Goal: Task Accomplishment & Management: Use online tool/utility

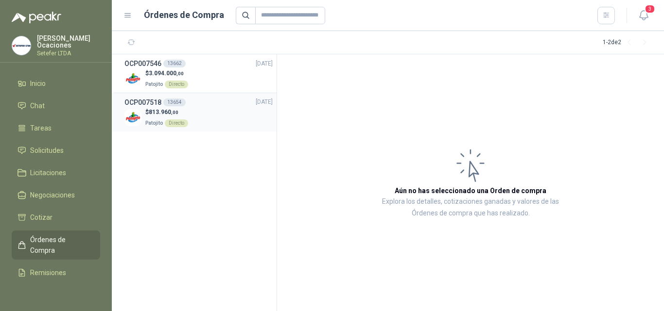
click at [190, 116] on div "$ 813.960 ,00 Patojito Directo" at bounding box center [198, 118] width 148 height 20
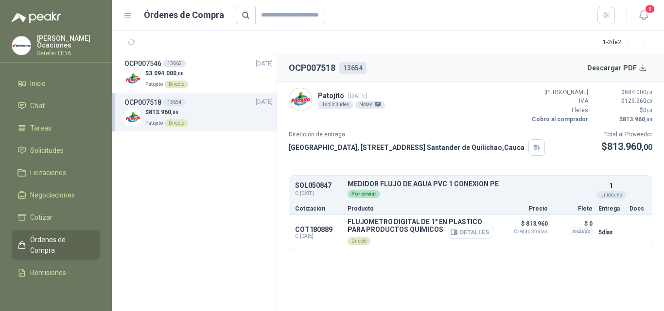
click at [458, 234] on icon "button" at bounding box center [453, 232] width 7 height 7
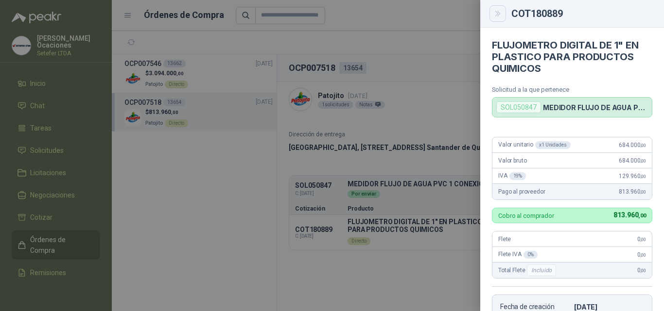
click at [499, 15] on icon "Close" at bounding box center [498, 14] width 8 height 8
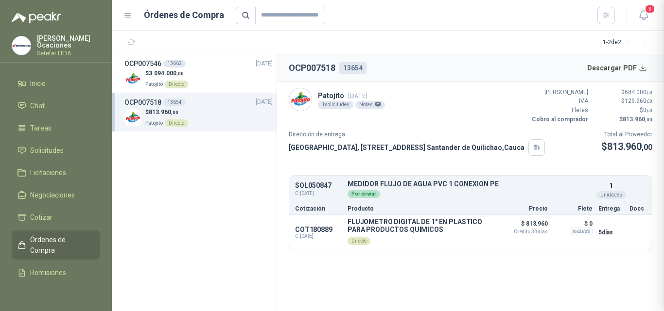
scroll to position [206, 0]
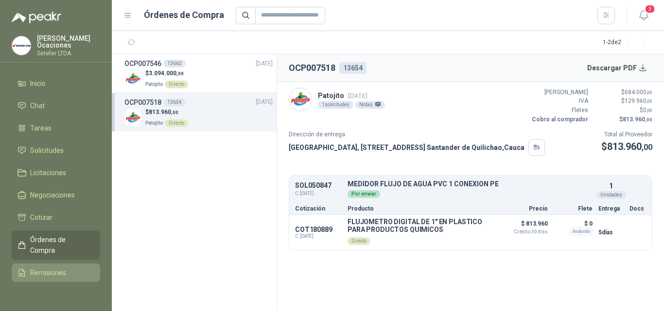
click at [36, 279] on link "Remisiones" at bounding box center [56, 273] width 88 height 18
click at [33, 276] on span "Remisiones" at bounding box center [48, 273] width 36 height 11
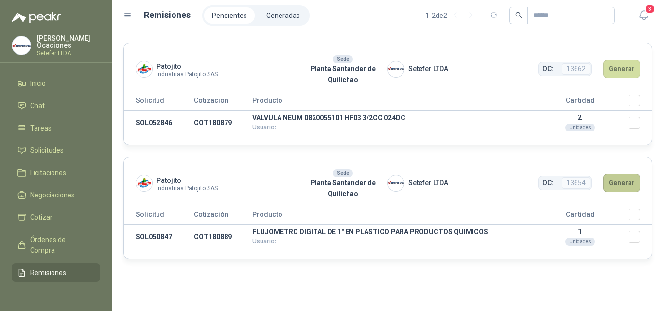
click at [625, 185] on button "Generar" at bounding box center [621, 183] width 37 height 18
click at [155, 238] on td "SOL050847" at bounding box center [159, 237] width 70 height 25
drag, startPoint x: 244, startPoint y: 234, endPoint x: 347, endPoint y: 233, distance: 103.0
click at [244, 234] on td "COT180889" at bounding box center [223, 237] width 58 height 25
click at [347, 233] on p "FLUJOMETRO DIGITAL DE 1" EN PLASTICO PARA PRODUCTOS QUIMICOS" at bounding box center [391, 232] width 279 height 7
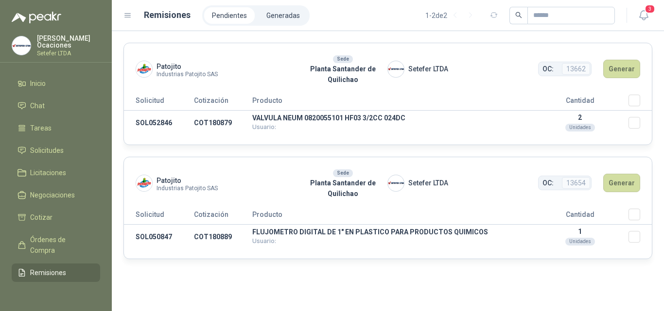
click at [421, 212] on th "Producto" at bounding box center [391, 217] width 279 height 16
click at [636, 185] on button "Generar" at bounding box center [621, 183] width 37 height 18
click at [573, 183] on span "13654" at bounding box center [576, 183] width 28 height 12
click at [630, 184] on button "Generar" at bounding box center [621, 183] width 37 height 18
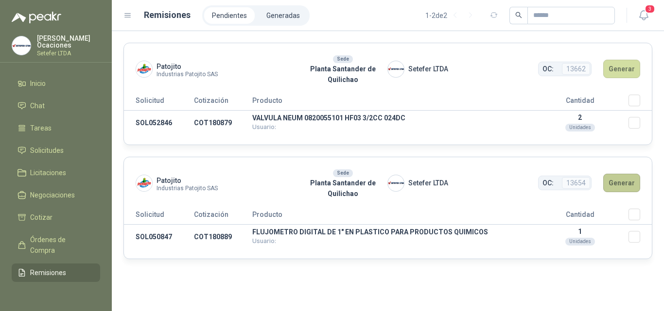
click at [629, 184] on button "Generar" at bounding box center [621, 183] width 37 height 18
click at [628, 189] on button "Generar" at bounding box center [621, 183] width 37 height 18
click at [232, 16] on li "Pendientes" at bounding box center [229, 15] width 51 height 17
click at [273, 18] on li "Generadas" at bounding box center [282, 15] width 49 height 17
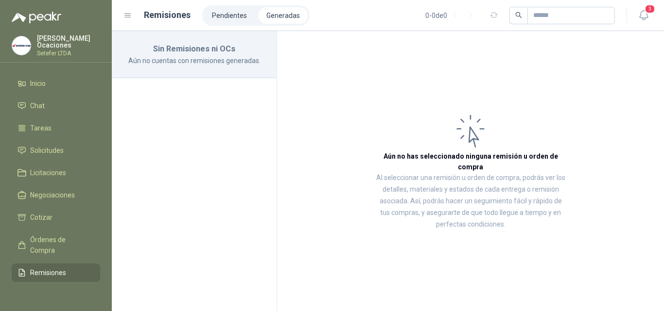
click at [173, 17] on h1 "Remisiones" at bounding box center [167, 15] width 47 height 14
click at [206, 16] on li "Pendientes" at bounding box center [229, 15] width 51 height 17
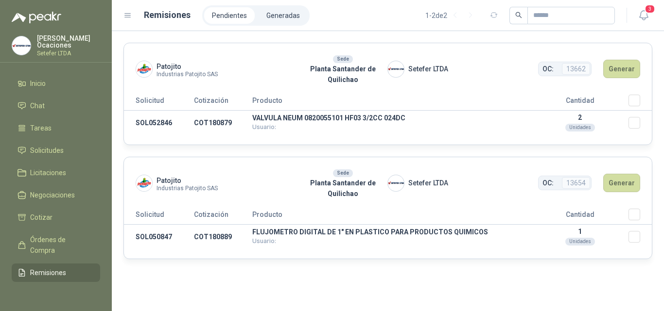
click at [126, 16] on icon at bounding box center [128, 16] width 6 height 4
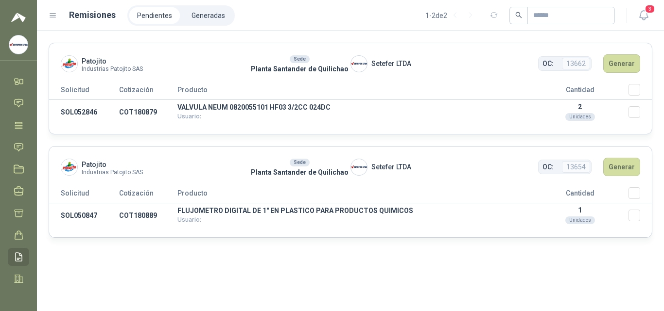
click at [54, 16] on icon at bounding box center [53, 15] width 9 height 9
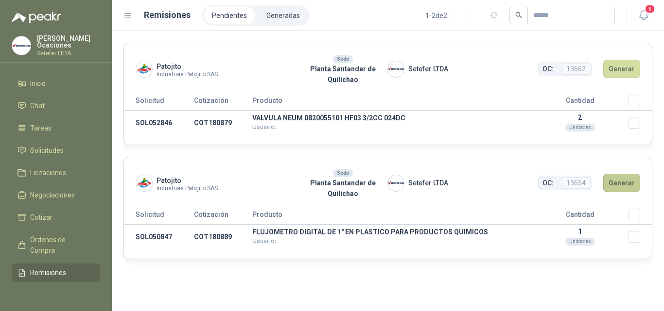
click at [623, 183] on button "Generar" at bounding box center [621, 183] width 37 height 18
click at [636, 180] on button "Generar" at bounding box center [621, 183] width 37 height 18
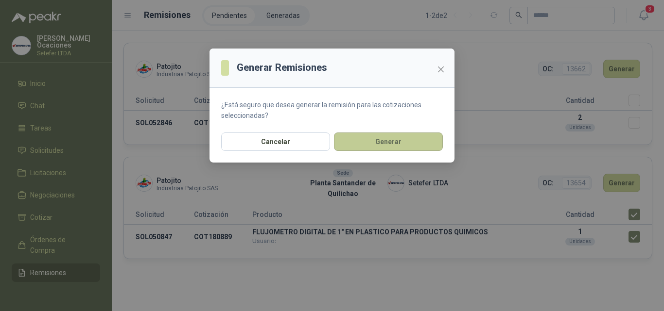
click at [370, 146] on button "Generar" at bounding box center [388, 142] width 109 height 18
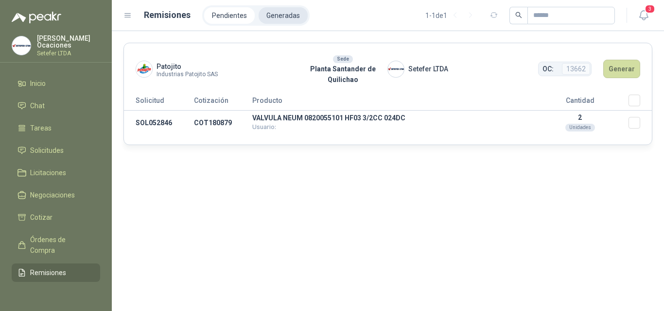
click at [286, 17] on li "Generadas" at bounding box center [282, 15] width 49 height 17
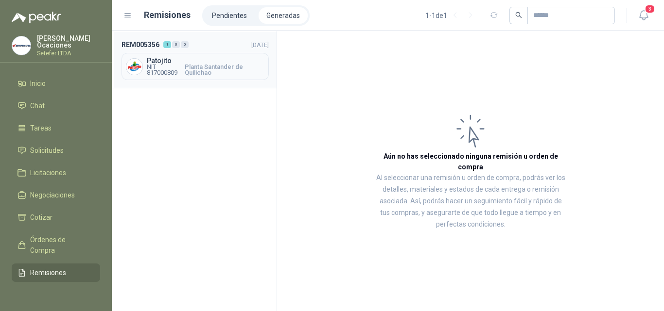
click at [271, 72] on div "REM005356 1 0 0 [DATE] Patojito NIT 817000809 Planta Santander de Quilichao" at bounding box center [194, 59] width 165 height 57
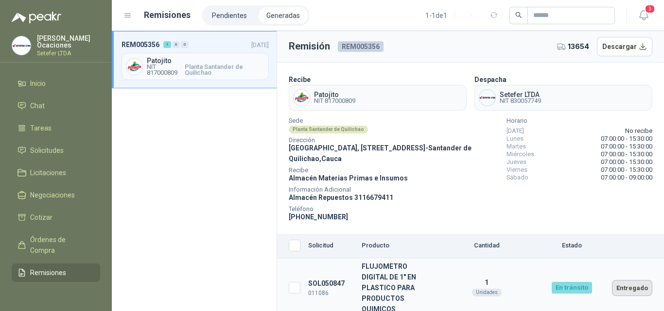
click at [640, 280] on button "Entregado" at bounding box center [632, 288] width 40 height 16
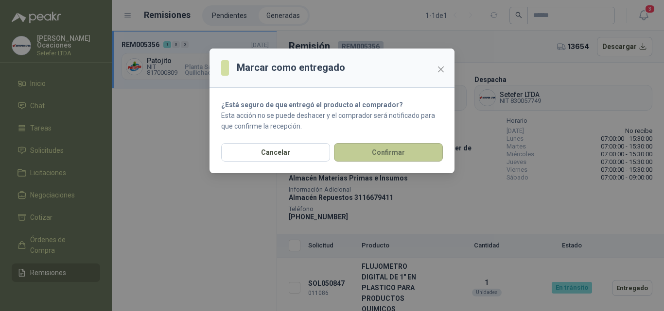
click at [363, 150] on button "Confirmar" at bounding box center [388, 152] width 109 height 18
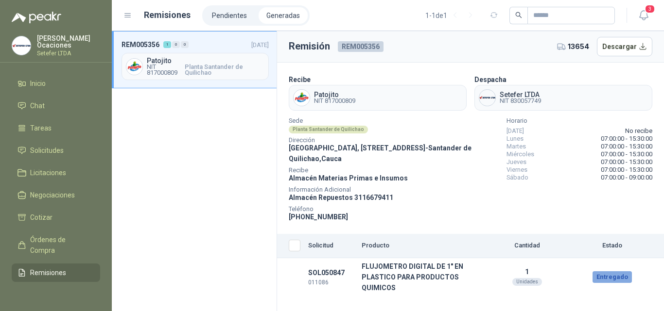
click at [276, 14] on li "Generadas" at bounding box center [282, 15] width 49 height 17
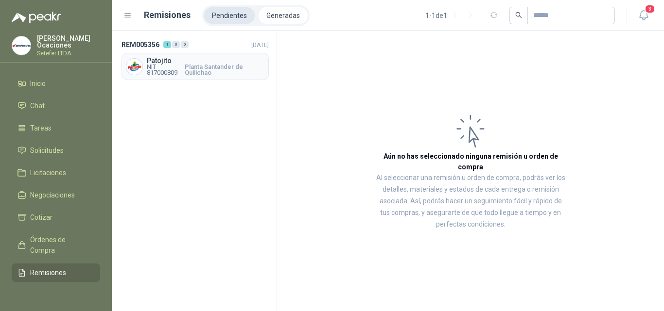
click at [241, 13] on li "Pendientes" at bounding box center [229, 15] width 51 height 17
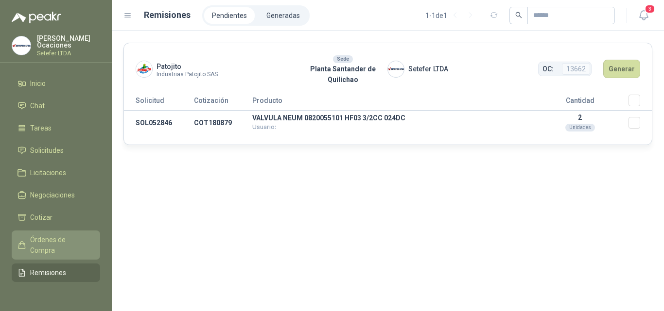
click at [58, 239] on span "Órdenes de Compra" at bounding box center [60, 245] width 61 height 21
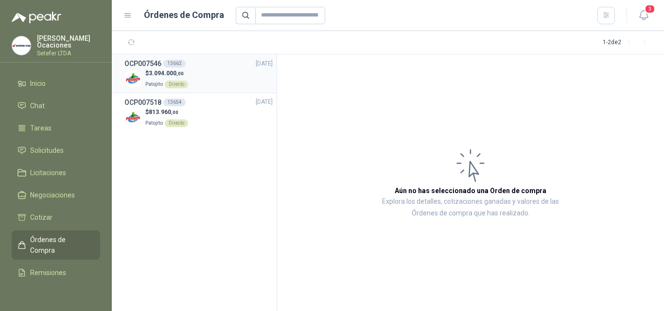
click at [205, 64] on div "OCP007546 13662 [DATE]" at bounding box center [198, 63] width 148 height 11
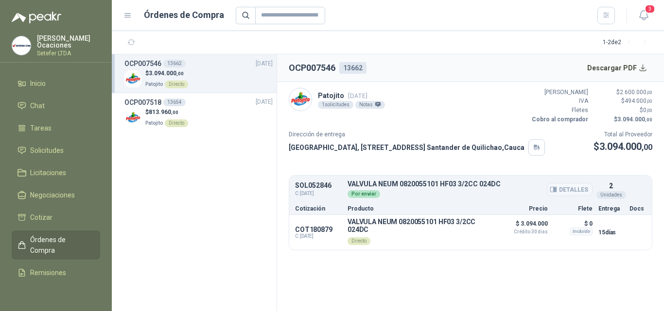
click at [561, 191] on button "Detalles" at bounding box center [570, 189] width 46 height 13
click at [50, 220] on span "Cotizar" at bounding box center [41, 217] width 22 height 11
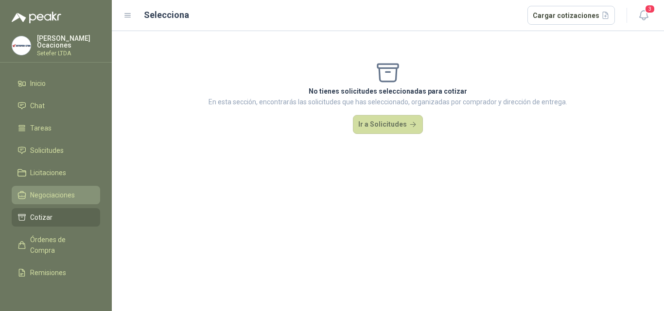
click at [48, 199] on link "Negociaciones" at bounding box center [56, 195] width 88 height 18
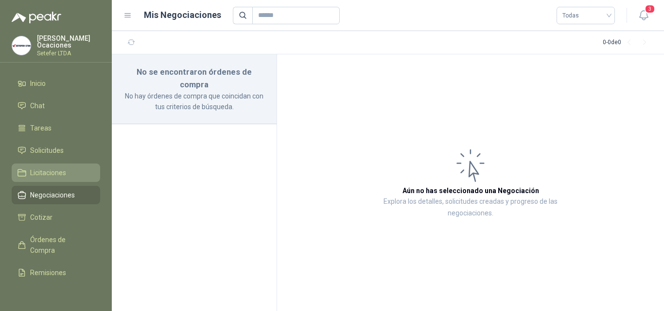
click at [52, 174] on span "Licitaciones" at bounding box center [48, 173] width 36 height 11
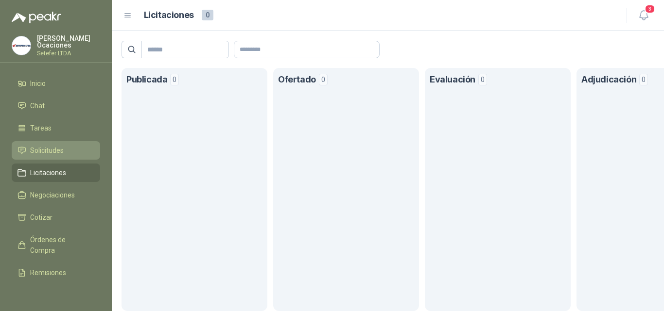
click at [43, 154] on span "Solicitudes" at bounding box center [47, 150] width 34 height 11
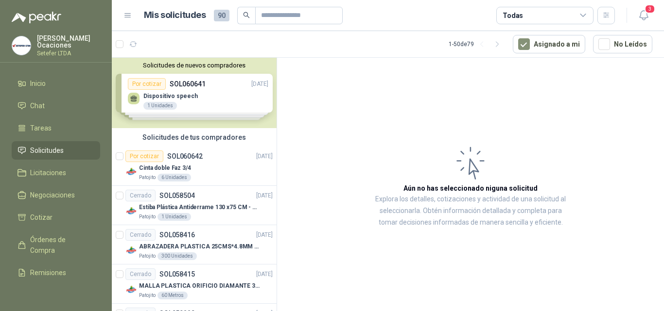
click at [232, 106] on div "Solicitudes de nuevos compradores Por cotizar SOL060641 [DATE] Dispositivo spee…" at bounding box center [194, 93] width 165 height 70
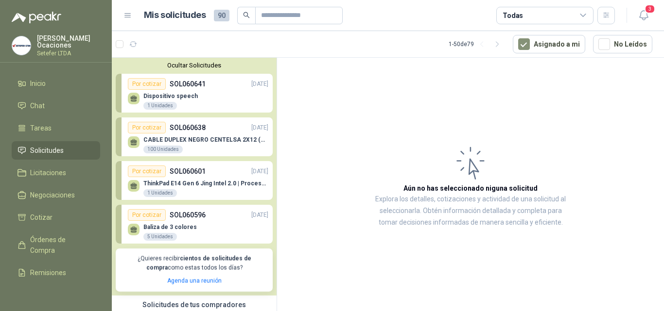
click at [209, 96] on div "Dispositivo speech 1 Unidades" at bounding box center [198, 100] width 140 height 20
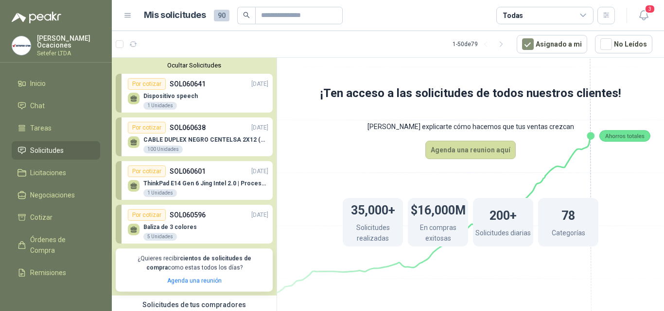
click at [215, 125] on div "Por cotizar SOL060638 [DATE]" at bounding box center [198, 128] width 140 height 12
click at [211, 180] on div "ThinkPad E14 Gen 6 [PERSON_NAME] Intel 2.0 | Procesador Intel Core Ultra 5 125U…" at bounding box center [198, 187] width 140 height 20
click at [211, 230] on div "Baliza de 3 colores 5 Unidades" at bounding box center [198, 231] width 140 height 20
click at [191, 68] on button "Ocultar Solicitudes" at bounding box center [194, 65] width 157 height 7
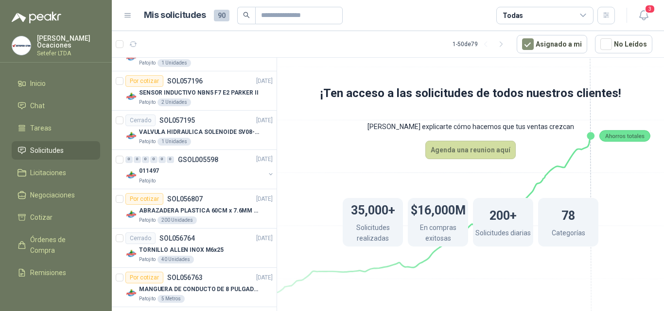
scroll to position [486, 0]
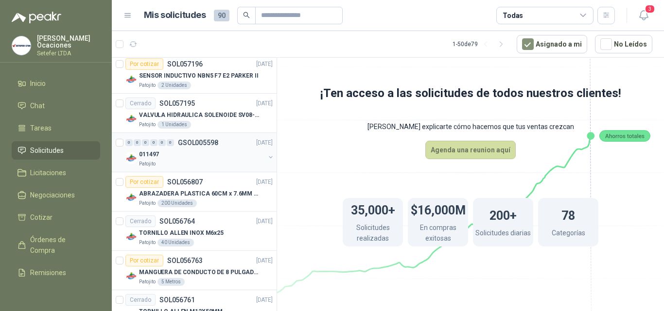
click at [233, 167] on div "Patojito" at bounding box center [202, 164] width 126 height 8
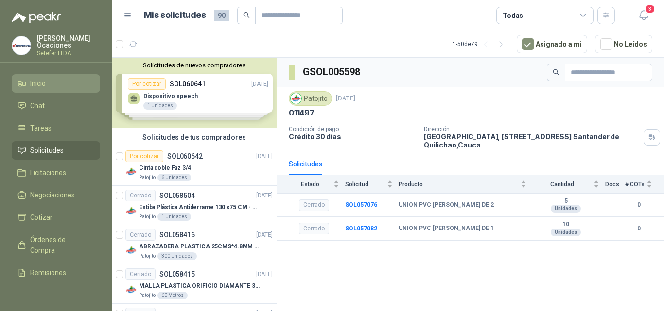
click at [57, 80] on li "Inicio" at bounding box center [55, 83] width 77 height 11
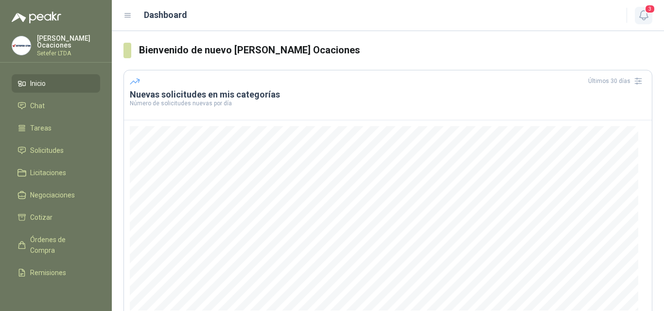
click at [648, 18] on icon "button" at bounding box center [643, 15] width 12 height 12
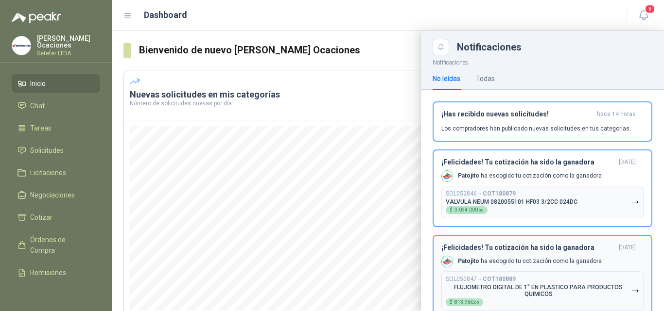
click at [631, 201] on icon "button" at bounding box center [635, 202] width 8 height 8
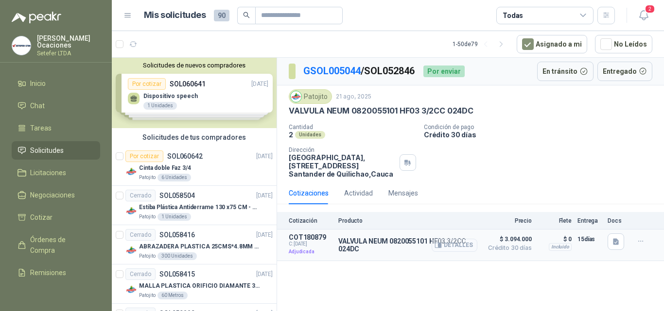
click at [454, 242] on button "Detalles" at bounding box center [454, 245] width 46 height 13
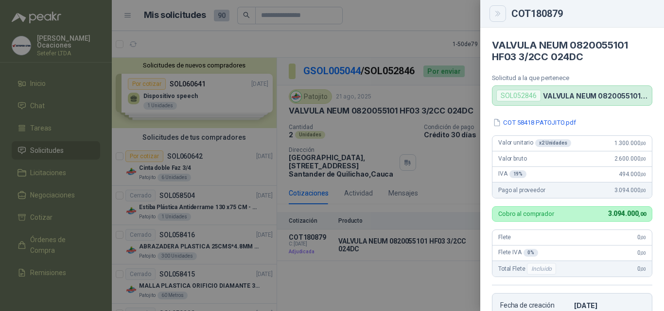
click at [496, 16] on icon "Close" at bounding box center [498, 14] width 8 height 8
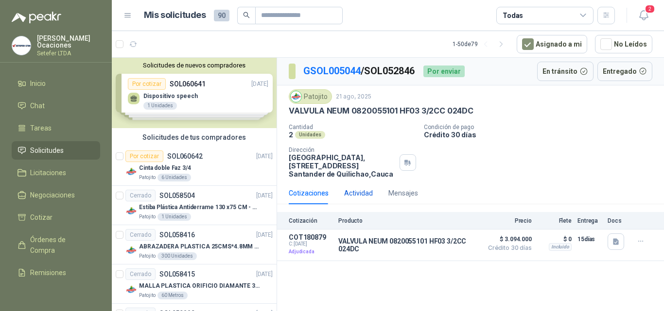
click at [362, 192] on div "Actividad" at bounding box center [358, 193] width 29 height 11
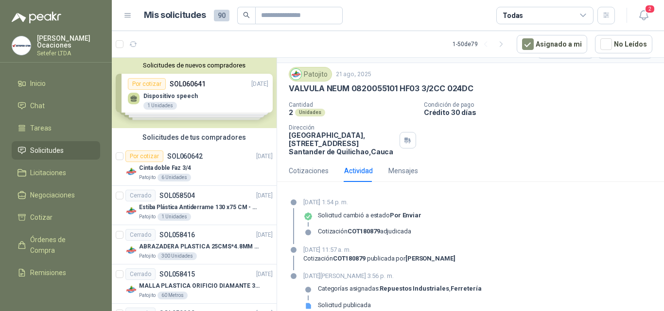
scroll to position [34, 0]
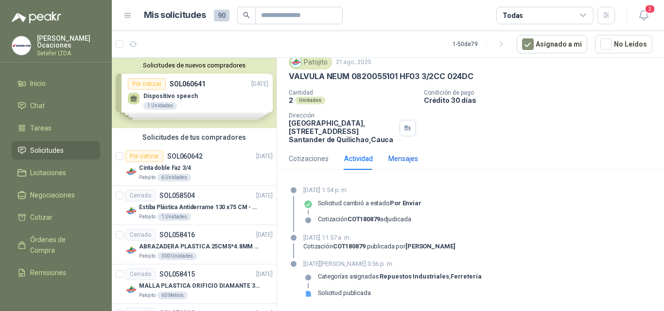
click at [400, 156] on div "Mensajes" at bounding box center [403, 159] width 30 height 11
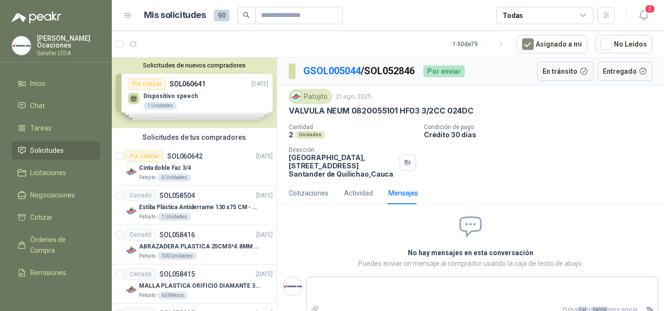
scroll to position [10, 0]
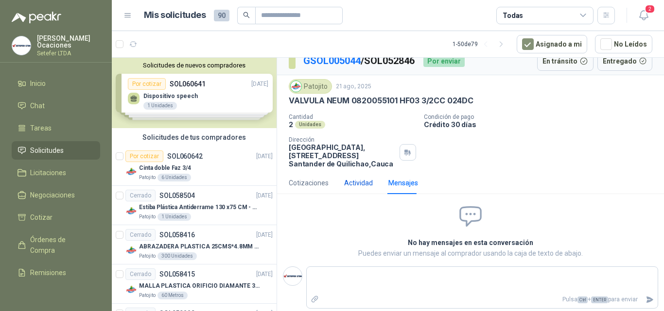
click at [366, 181] on div "Actividad" at bounding box center [358, 183] width 29 height 11
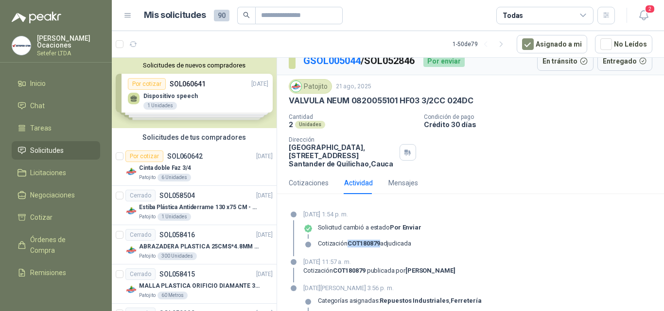
drag, startPoint x: 349, startPoint y: 245, endPoint x: 379, endPoint y: 247, distance: 30.2
click at [381, 249] on div "Cotización COT180879 adjudicada" at bounding box center [364, 248] width 93 height 16
copy strong "COT180879"
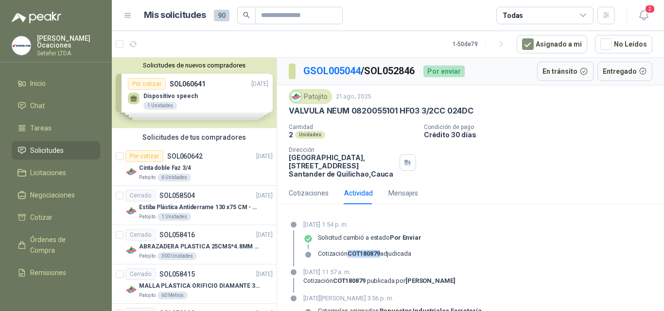
click at [51, 145] on span "Solicitudes" at bounding box center [47, 150] width 34 height 11
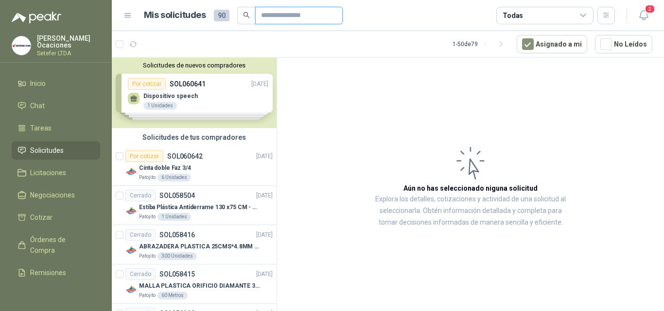
click at [291, 11] on input "text" at bounding box center [295, 15] width 68 height 17
paste input "*********"
type input "*********"
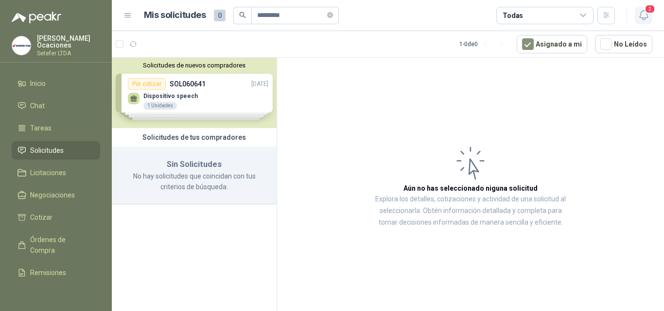
click at [647, 9] on span "2" at bounding box center [649, 8] width 11 height 9
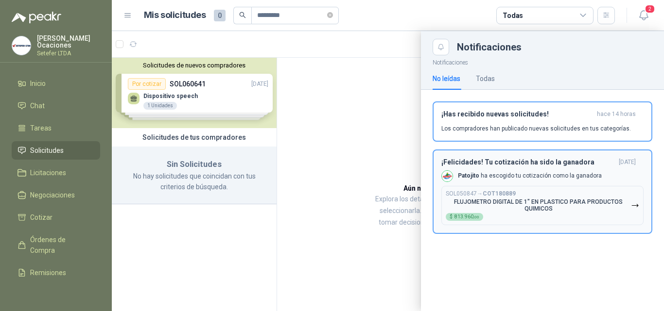
click at [569, 184] on div "¡Felicidades! Tu cotización ha sido la ganadora [DATE] Patojito ha escogido tu …" at bounding box center [542, 191] width 202 height 67
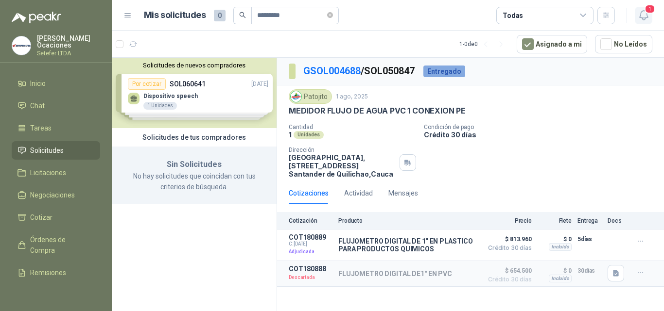
click at [644, 18] on icon "button" at bounding box center [643, 15] width 12 height 12
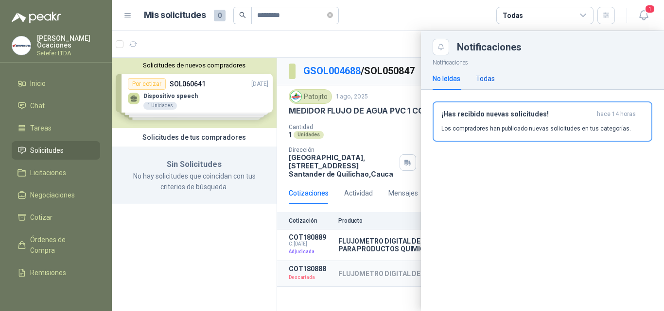
click at [491, 77] on div "Todas" at bounding box center [485, 78] width 19 height 11
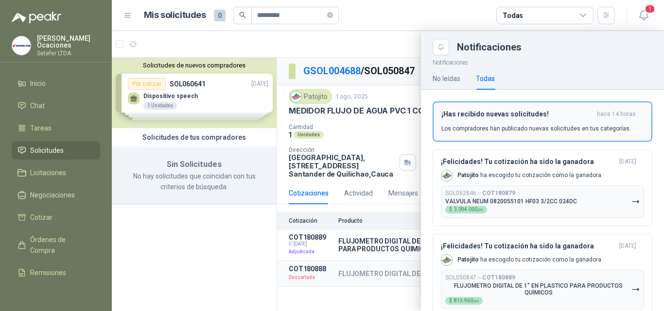
click at [554, 113] on h3 "¡Has recibido nuevas solicitudes!" at bounding box center [517, 114] width 152 height 8
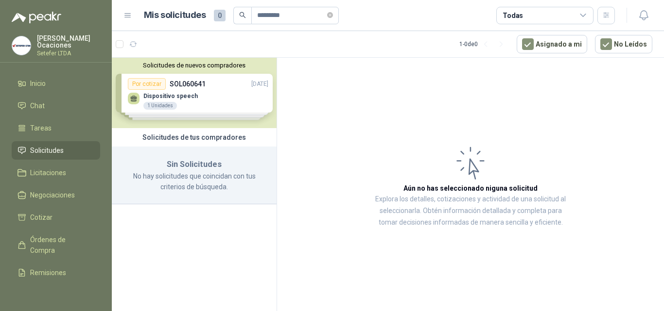
click at [465, 139] on article "Aún no has seleccionado niguna solicitud Explora los detalles, cotizaciones y a…" at bounding box center [470, 186] width 387 height 257
click at [45, 88] on link "Inicio" at bounding box center [56, 83] width 88 height 18
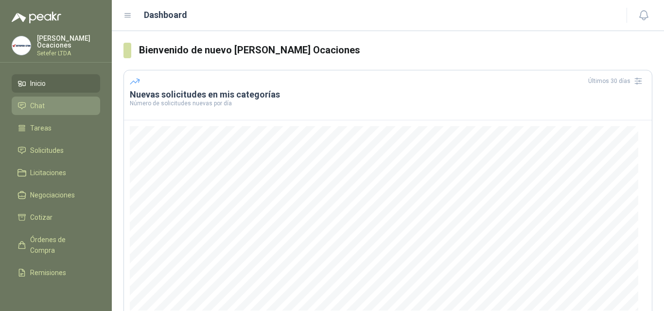
click at [46, 112] on link "Chat" at bounding box center [56, 106] width 88 height 18
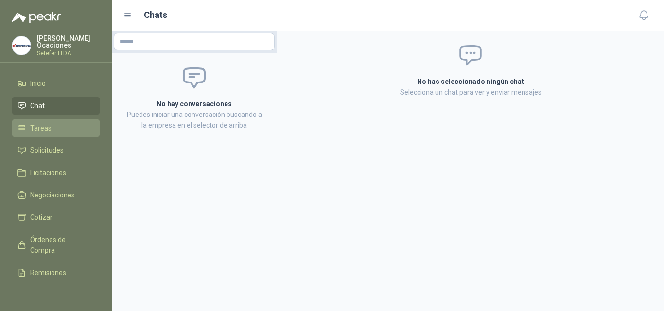
click at [51, 135] on link "Tareas" at bounding box center [56, 128] width 88 height 18
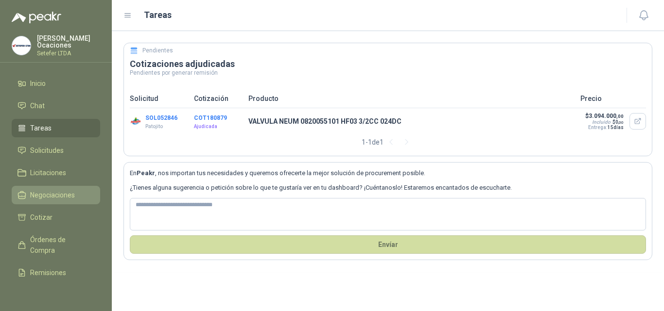
click at [63, 199] on link "Negociaciones" at bounding box center [56, 195] width 88 height 18
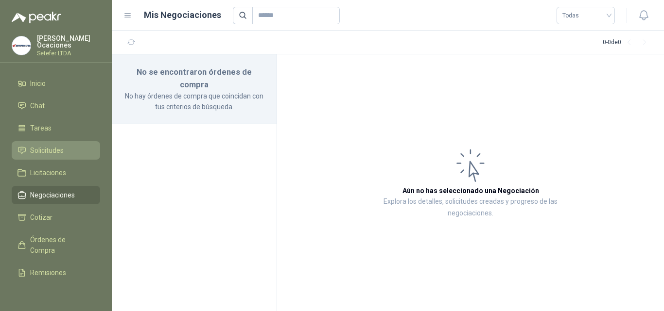
click at [67, 152] on li "Solicitudes" at bounding box center [55, 150] width 77 height 11
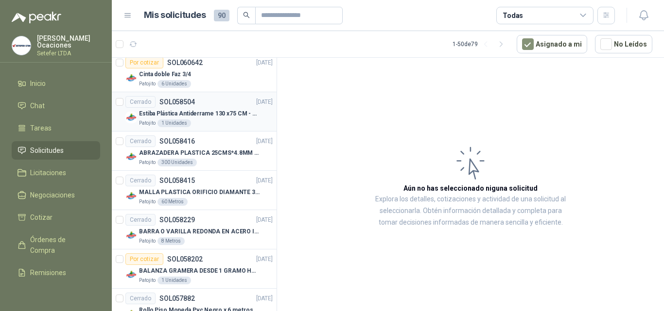
scroll to position [97, 0]
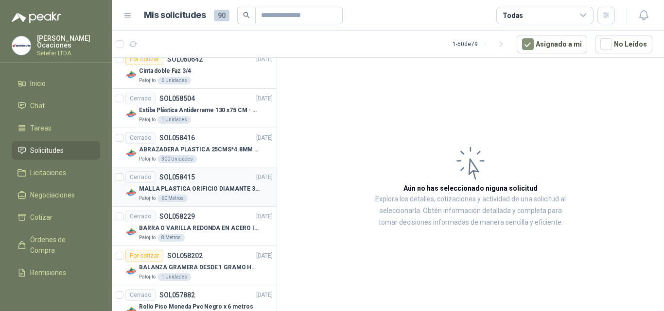
click at [222, 175] on div "Cerrado SOL058415 [DATE]" at bounding box center [198, 178] width 147 height 12
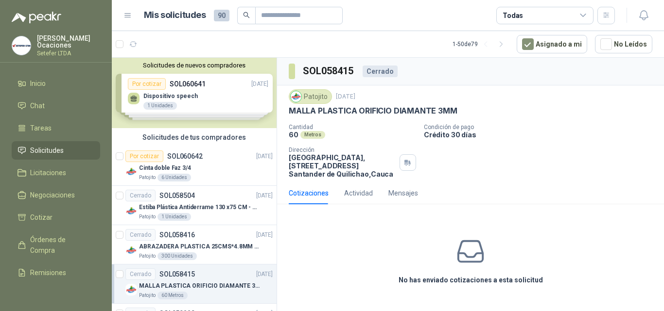
click at [588, 16] on div "Todas" at bounding box center [544, 15] width 97 height 17
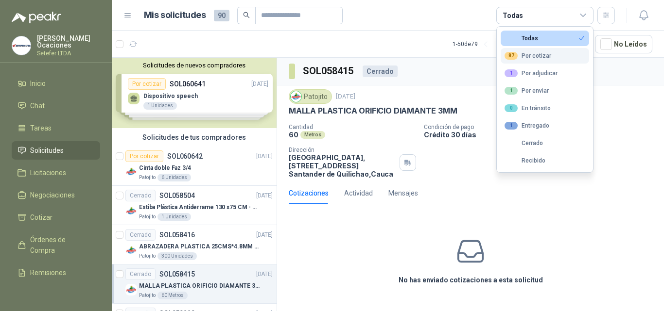
click at [540, 58] on div "87 Por cotizar" at bounding box center [527, 56] width 47 height 8
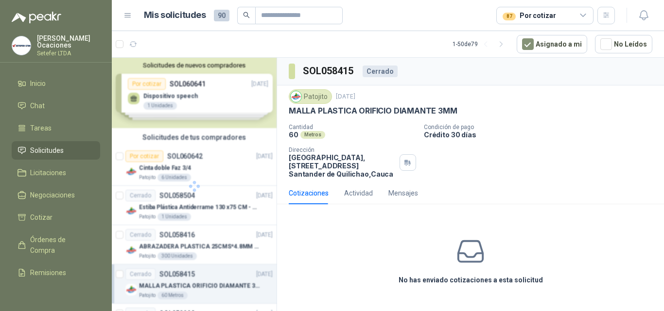
click at [498, 188] on div "Cotizaciones Actividad Mensajes" at bounding box center [470, 193] width 363 height 22
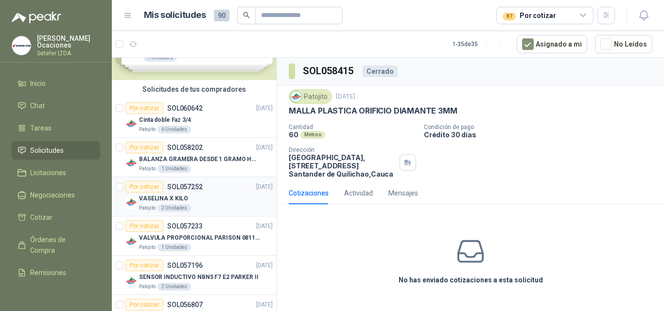
scroll to position [49, 0]
click at [229, 165] on div "Patojito 1 Unidades" at bounding box center [206, 169] width 134 height 8
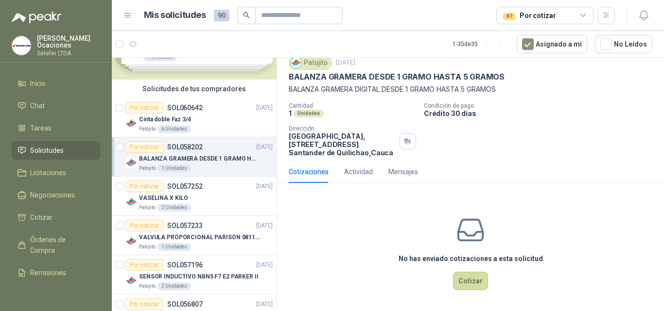
scroll to position [34, 0]
click at [303, 170] on div "Cotizaciones" at bounding box center [309, 172] width 40 height 11
click at [462, 279] on button "Cotizar" at bounding box center [470, 281] width 35 height 18
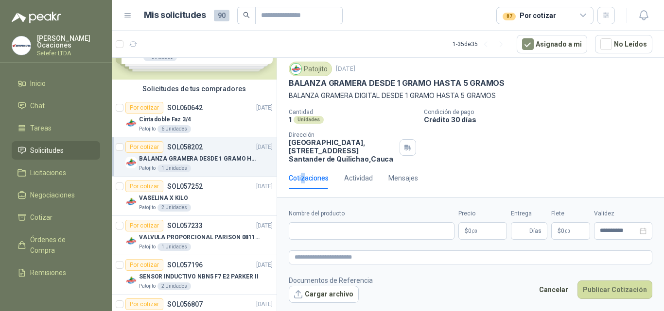
scroll to position [28, 0]
click at [368, 235] on input "Nombre del producto" at bounding box center [372, 231] width 166 height 17
type input "**********"
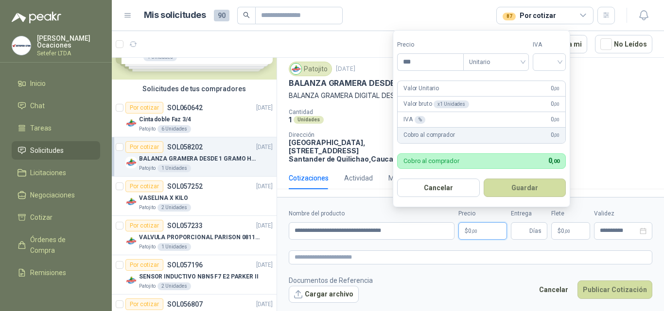
click at [463, 230] on p "$ 0 ,00" at bounding box center [482, 231] width 49 height 17
drag, startPoint x: 401, startPoint y: 59, endPoint x: 364, endPoint y: 48, distance: 39.0
click at [364, 51] on body "[PERSON_NAME] Setefer LTDA Inicio Chat Tareas Solicitudes Licitaciones Negociac…" at bounding box center [332, 155] width 664 height 311
type input "**********"
click at [546, 62] on input "search" at bounding box center [548, 61] width 21 height 15
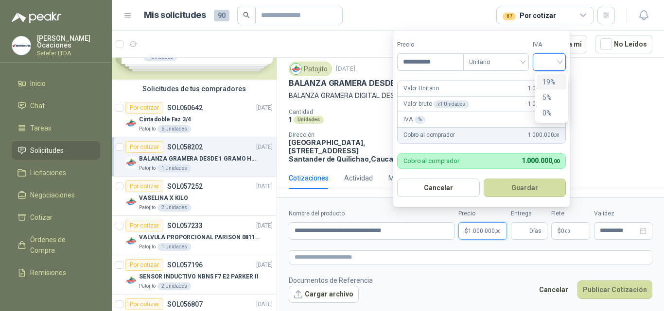
click at [558, 82] on div "19%" at bounding box center [551, 82] width 18 height 11
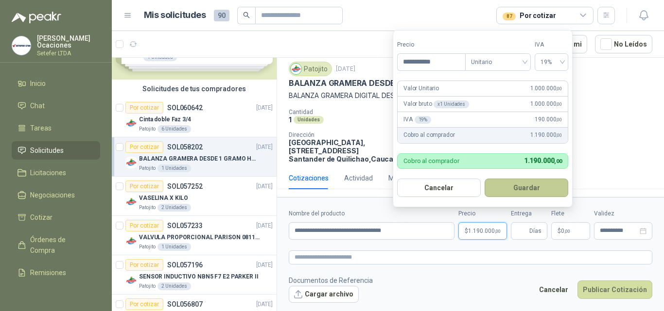
click at [507, 189] on button "Guardar" at bounding box center [526, 188] width 84 height 18
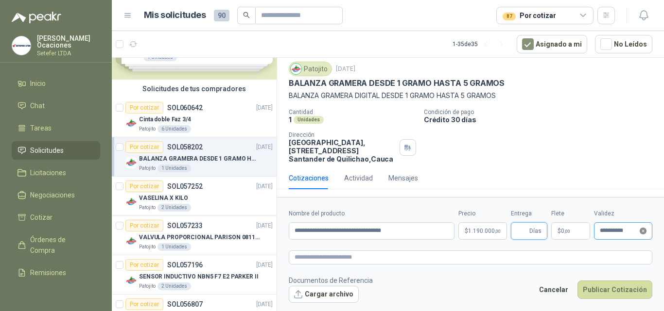
click at [645, 233] on icon "close-circle" at bounding box center [642, 231] width 7 height 7
click at [645, 232] on div at bounding box center [623, 231] width 47 height 7
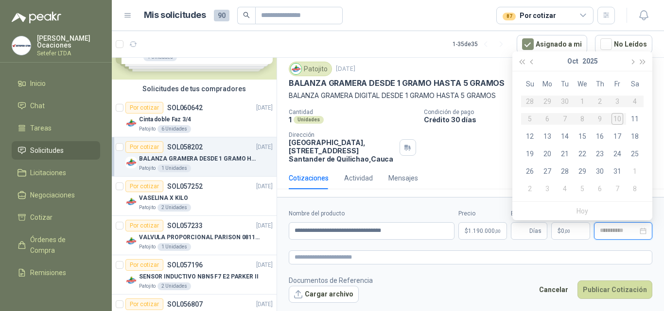
type input "**********"
click at [634, 60] on button "button" at bounding box center [631, 61] width 11 height 19
type input "**********"
click at [637, 175] on div "29" at bounding box center [635, 172] width 12 height 12
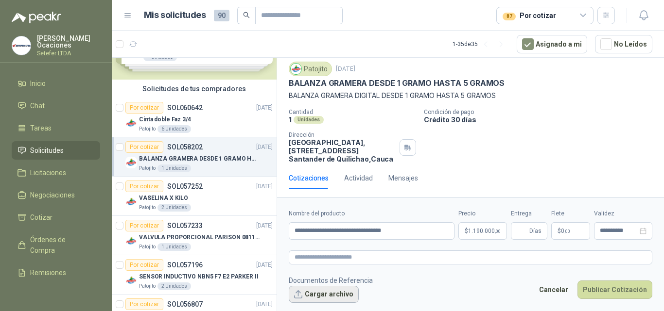
click at [325, 297] on button "Cargar archivo" at bounding box center [324, 294] width 70 height 17
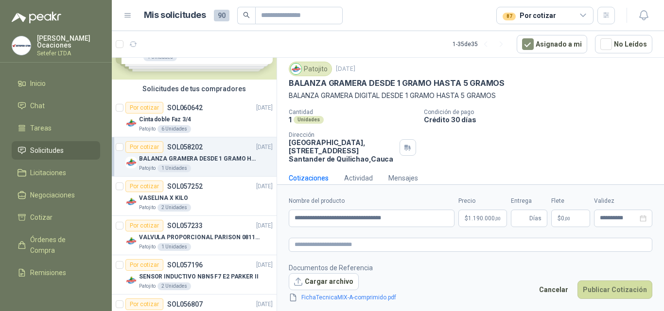
scroll to position [34, 0]
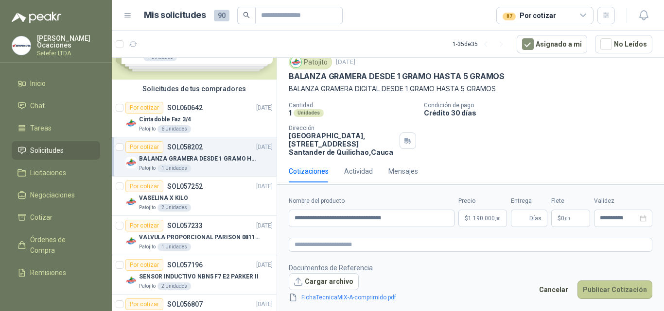
click at [626, 295] on button "Publicar Cotización" at bounding box center [614, 290] width 75 height 18
type input "*"
click at [626, 295] on button "Publicar Cotización" at bounding box center [614, 290] width 75 height 18
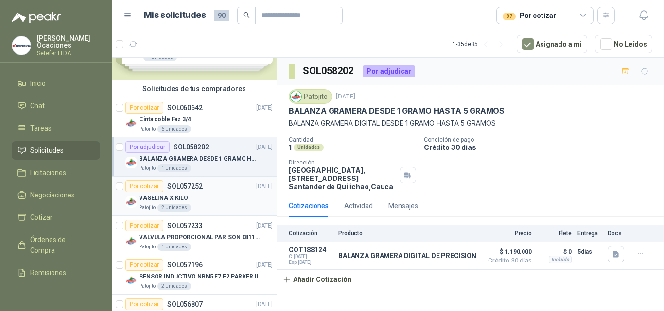
scroll to position [97, 0]
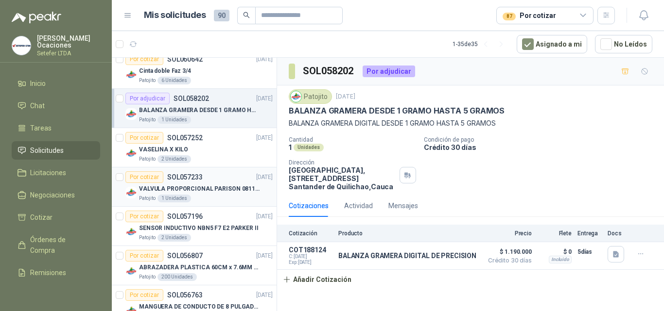
click at [224, 201] on div "Patojito 1 Unidades" at bounding box center [206, 199] width 134 height 8
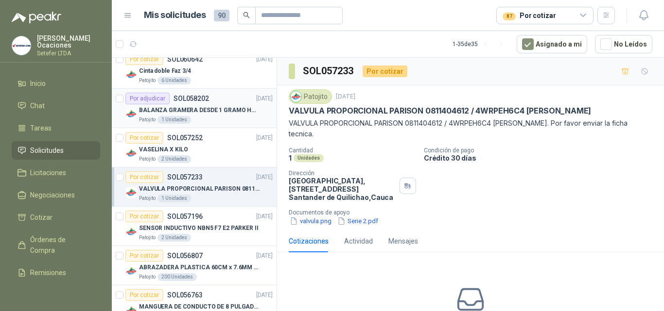
click at [211, 119] on div "Patojito 1 Unidades" at bounding box center [206, 120] width 134 height 8
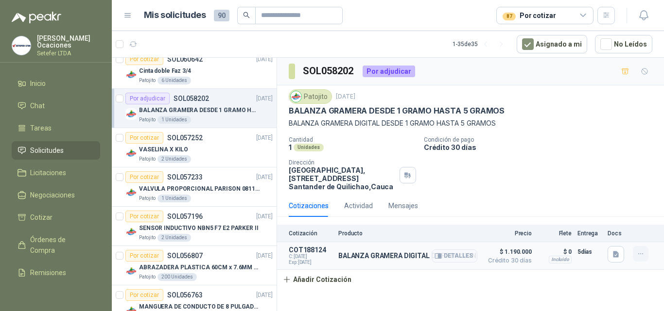
click at [637, 255] on icon "button" at bounding box center [641, 254] width 8 height 8
click at [502, 184] on div "Cantidad 1 Unidades Condición de pago Crédito 30 días Dirección Parque Industri…" at bounding box center [470, 164] width 363 height 54
click at [361, 203] on div "Actividad" at bounding box center [358, 206] width 29 height 11
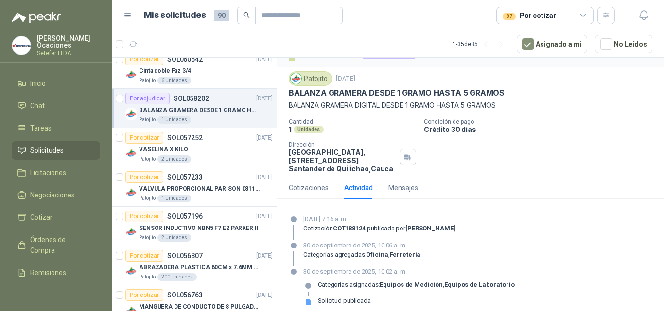
scroll to position [26, 0]
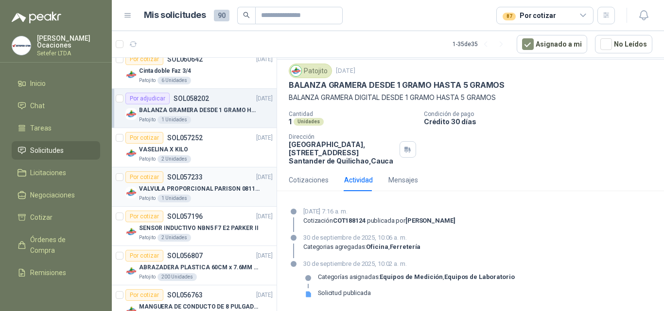
click at [216, 201] on div "Patojito 1 Unidades" at bounding box center [206, 199] width 134 height 8
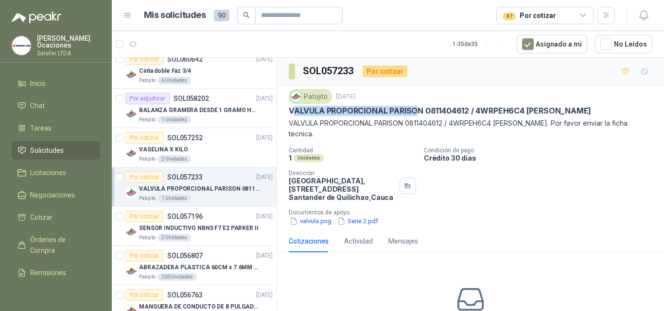
drag, startPoint x: 292, startPoint y: 111, endPoint x: 419, endPoint y: 116, distance: 126.9
click at [419, 116] on p "VALVULA PROPORCIONAL PARISON 0811404612 / 4WRPEH6C4 [PERSON_NAME]" at bounding box center [440, 111] width 302 height 10
click at [415, 114] on p "VALVULA PROPORCIONAL PARISON 0811404612 / 4WRPEH6C4 [PERSON_NAME]" at bounding box center [440, 111] width 302 height 10
drag, startPoint x: 290, startPoint y: 110, endPoint x: 563, endPoint y: 110, distance: 273.6
click at [563, 110] on p "VALVULA PROPORCIONAL PARISON 0811404612 / 4WRPEH6C4 [PERSON_NAME]" at bounding box center [440, 111] width 302 height 10
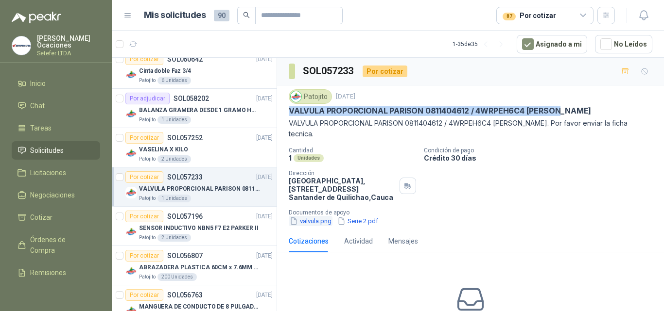
click at [322, 216] on button "valvula.png" at bounding box center [311, 221] width 44 height 10
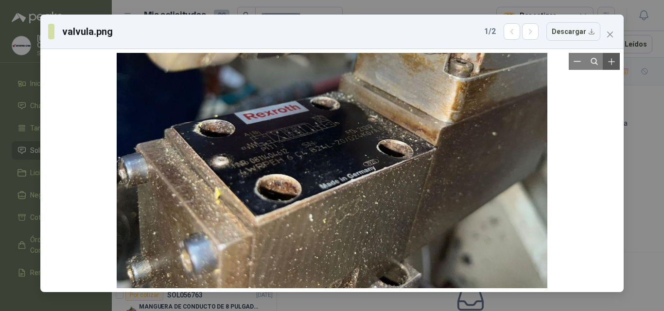
click at [612, 66] on icon "Zoom in" at bounding box center [611, 62] width 10 height 10
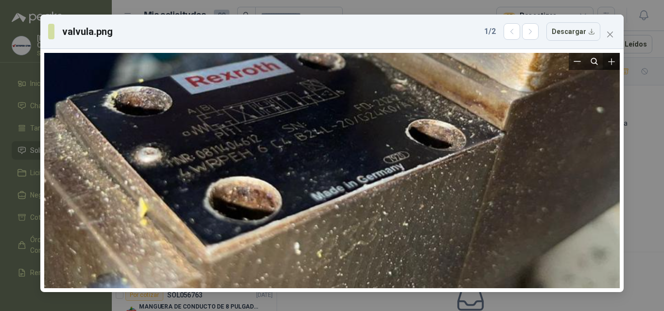
click at [612, 66] on icon "Zoom in" at bounding box center [611, 62] width 10 height 10
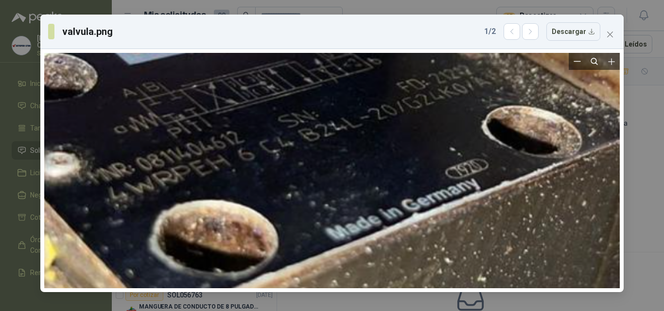
drag, startPoint x: 304, startPoint y: 155, endPoint x: 332, endPoint y: 174, distance: 34.9
click at [332, 174] on div at bounding box center [360, 190] width 1171 height 641
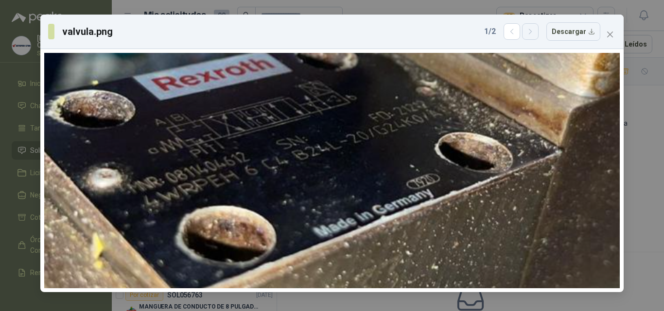
click at [534, 32] on icon "button" at bounding box center [530, 32] width 8 height 8
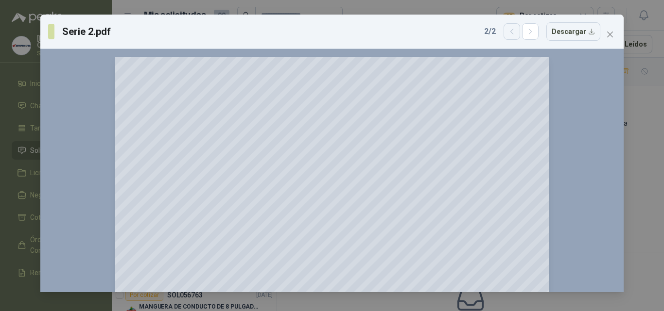
click at [520, 28] on button "button" at bounding box center [511, 31] width 17 height 17
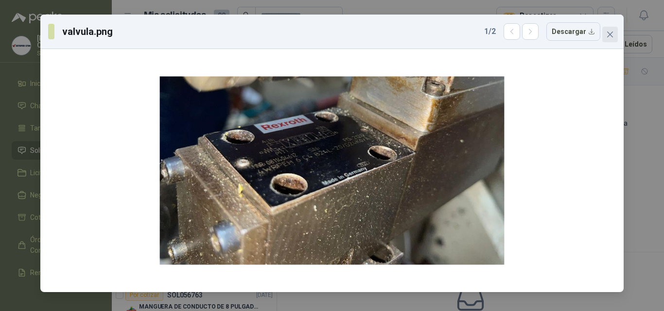
click at [613, 34] on icon "close" at bounding box center [610, 35] width 8 height 8
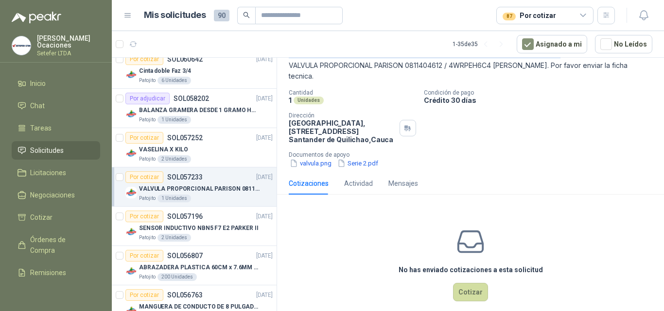
scroll to position [59, 0]
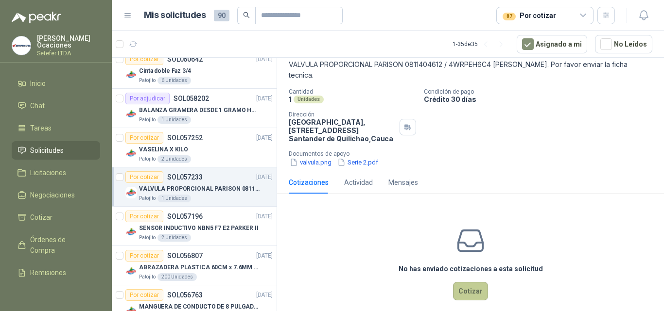
click at [475, 282] on button "Cotizar" at bounding box center [470, 291] width 35 height 18
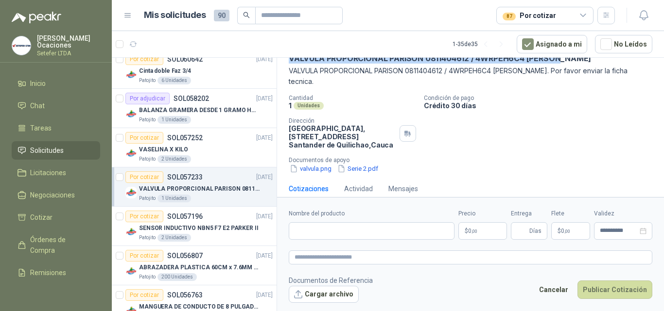
scroll to position [4, 0]
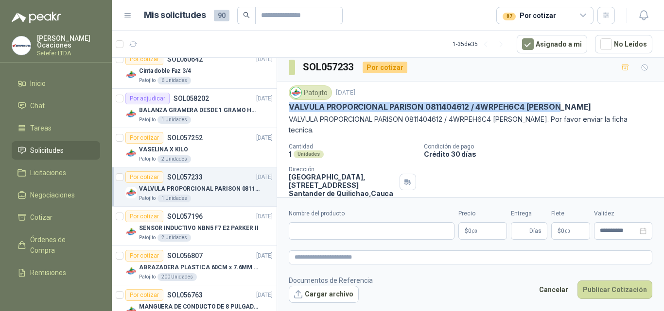
copy p "VALVULA PROPORCIONAL PARISON 0811404612 / 4WRPEH6C4 [PERSON_NAME]"
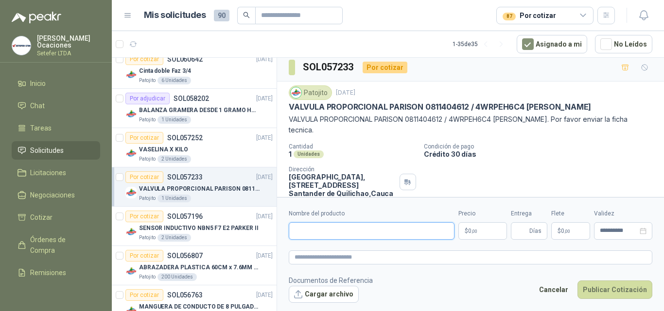
click at [336, 234] on input "Nombre del producto" at bounding box center [372, 231] width 166 height 17
paste input "**********"
type input "**********"
click at [490, 236] on p "$ 0 ,00" at bounding box center [482, 231] width 49 height 17
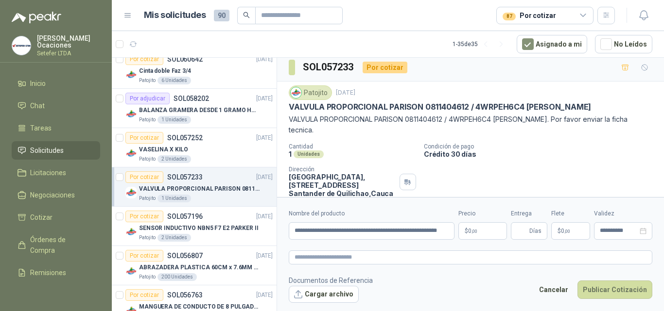
scroll to position [0, 0]
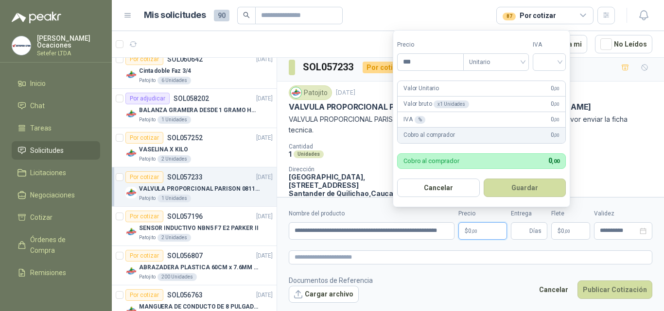
click at [482, 230] on p "$ 0 ,00" at bounding box center [482, 231] width 49 height 17
drag, startPoint x: 440, startPoint y: 62, endPoint x: 372, endPoint y: 57, distance: 68.2
click at [372, 57] on body "[PERSON_NAME] Setefer LTDA Inicio Chat Tareas Solicitudes Licitaciones Negociac…" at bounding box center [332, 155] width 664 height 311
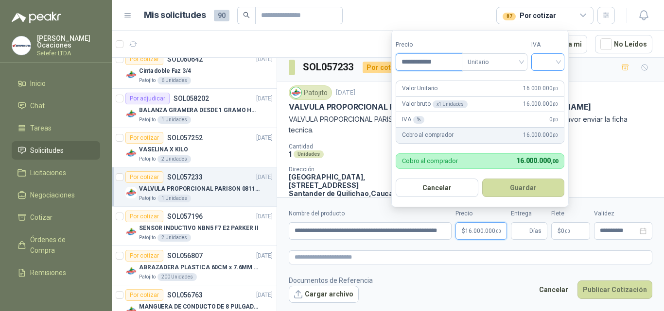
type input "**********"
click at [552, 63] on input "search" at bounding box center [547, 61] width 21 height 15
click at [554, 81] on div "19%" at bounding box center [550, 82] width 18 height 11
click at [499, 184] on button "Guardar" at bounding box center [525, 188] width 84 height 18
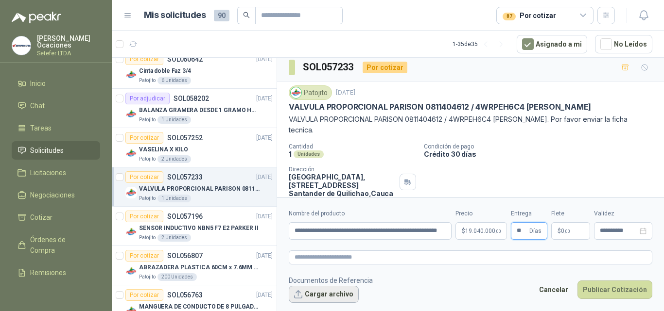
type input "**"
click at [333, 290] on button "Cargar archivo" at bounding box center [324, 294] width 70 height 17
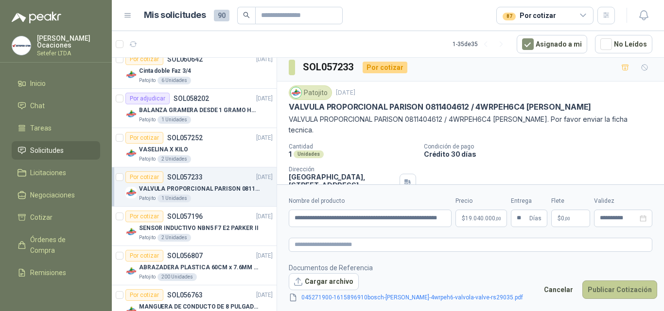
click at [622, 289] on button "Publicar Cotización" at bounding box center [619, 290] width 75 height 18
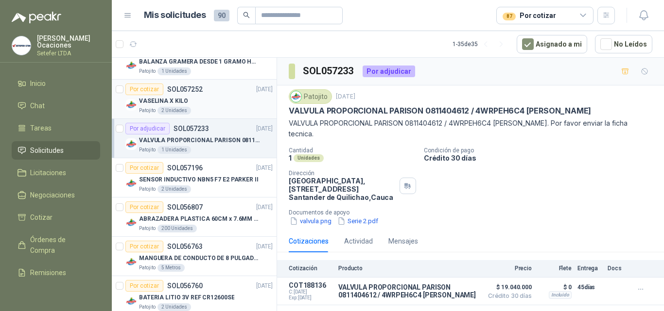
scroll to position [194, 0]
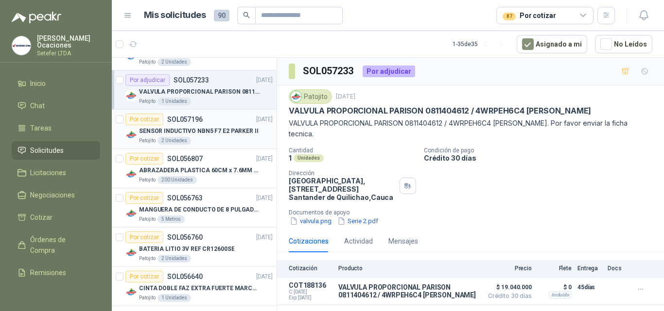
click at [219, 132] on p "SENSOR INDUCTIVO NBN5 F7 E2 PARKER II" at bounding box center [199, 131] width 120 height 9
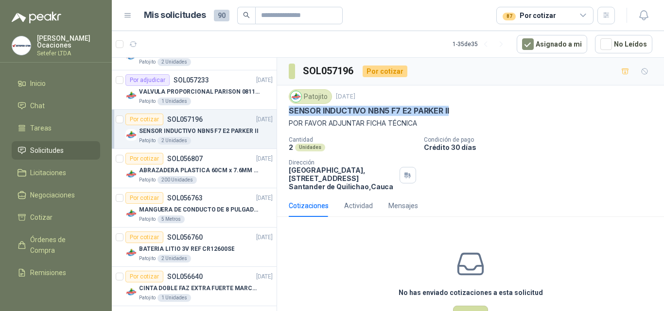
drag, startPoint x: 290, startPoint y: 107, endPoint x: 448, endPoint y: 110, distance: 157.9
click at [448, 110] on p "SENSOR INDUCTIVO NBN5 F7 E2 PARKER II" at bounding box center [369, 111] width 160 height 10
